Goal: Transaction & Acquisition: Purchase product/service

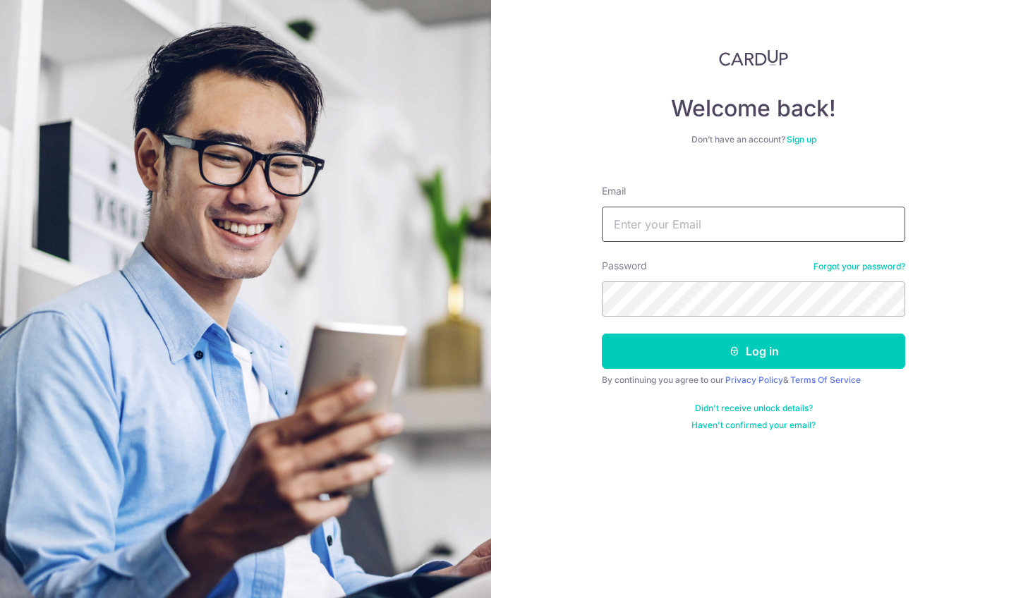
type input "earmark.scrawl0a@icloud.com"
click at [753, 351] on button "Log in" at bounding box center [753, 351] width 303 height 35
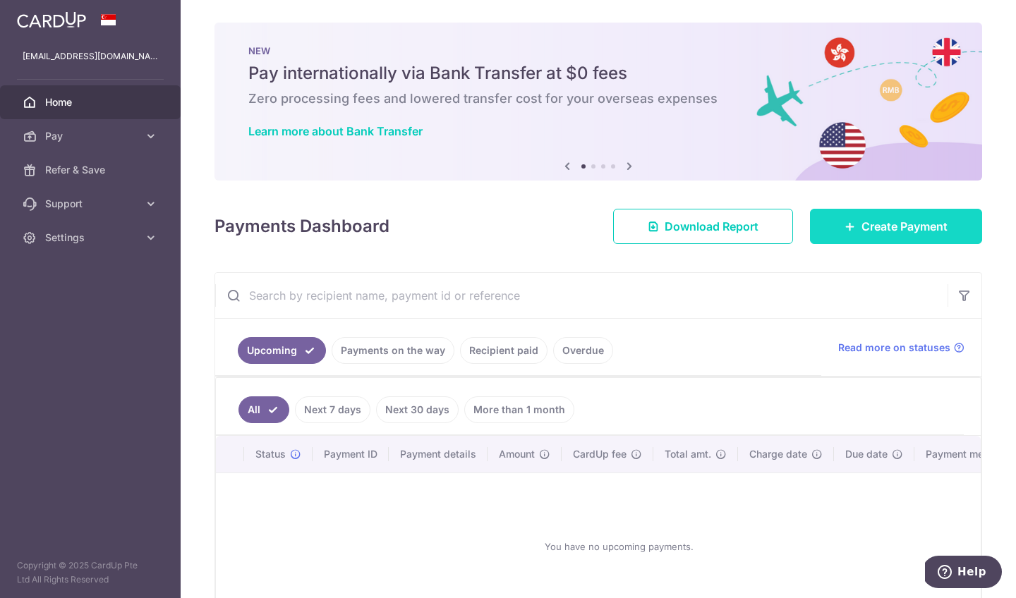
click at [833, 232] on link "Create Payment" at bounding box center [896, 226] width 172 height 35
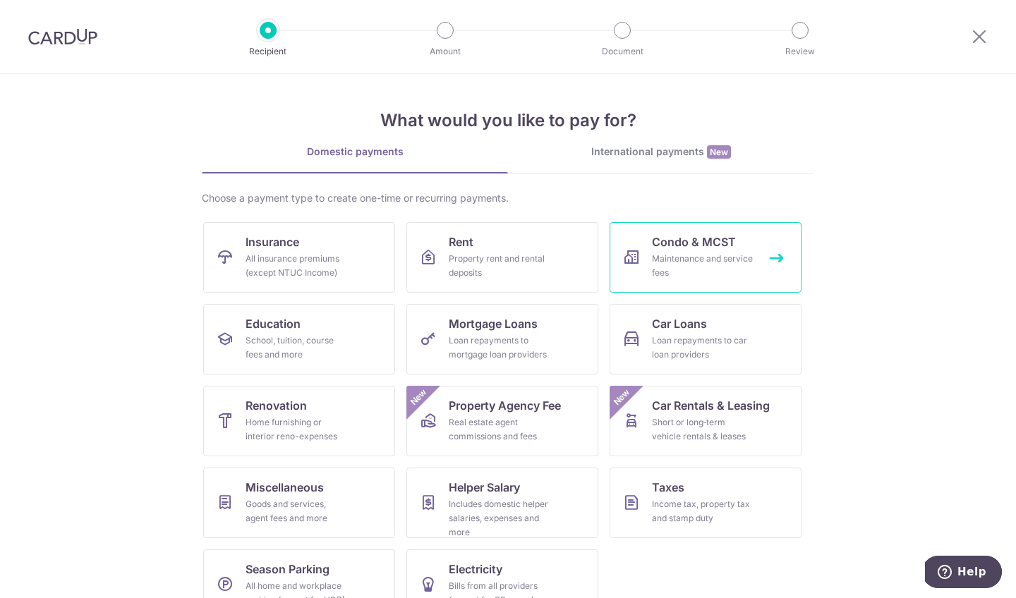
click at [681, 258] on div "Maintenance and service fees" at bounding box center [703, 266] width 102 height 28
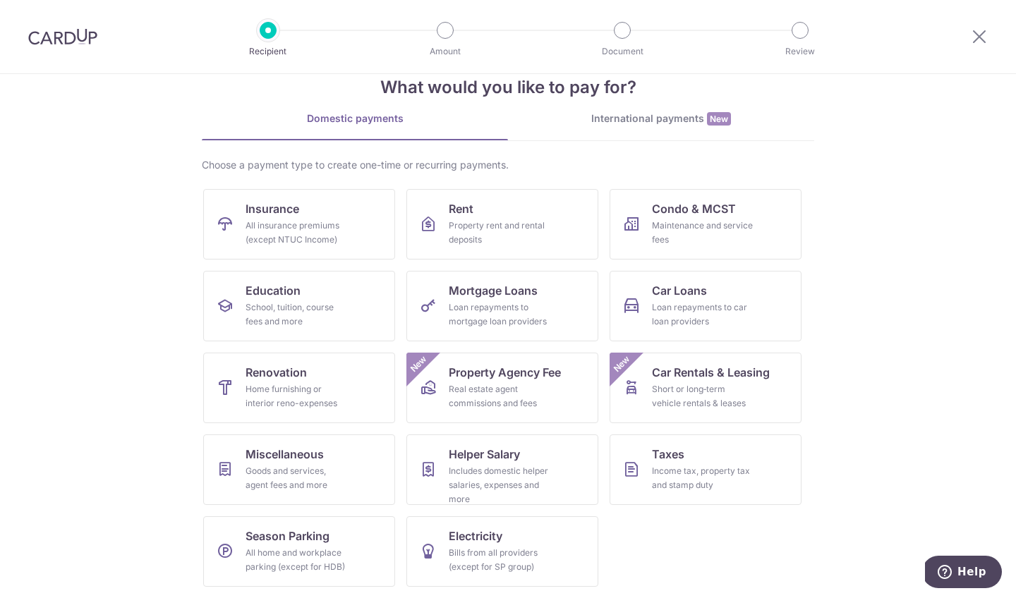
scroll to position [33, 0]
